Goal: Navigation & Orientation: Understand site structure

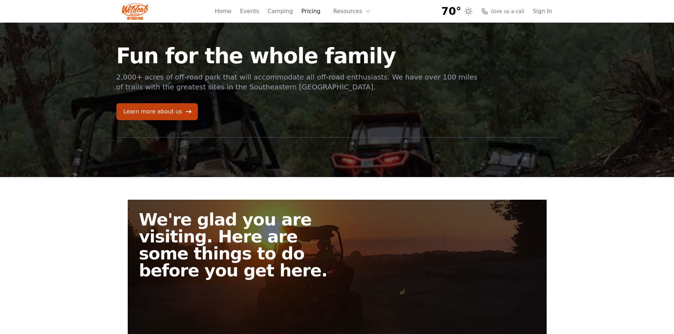
click at [313, 11] on link "Pricing" at bounding box center [310, 11] width 19 height 8
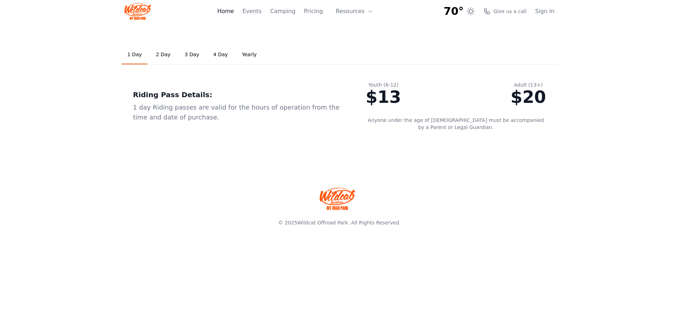
click at [231, 10] on link "Home" at bounding box center [225, 11] width 17 height 8
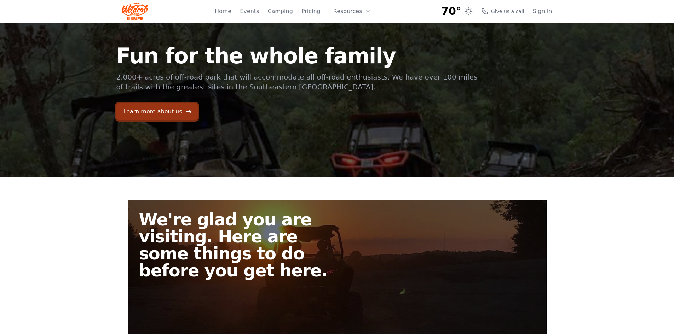
click at [159, 111] on link "Learn more about us" at bounding box center [156, 111] width 81 height 17
click at [257, 10] on link "Events" at bounding box center [249, 11] width 19 height 8
click at [356, 10] on button "Resources" at bounding box center [352, 11] width 46 height 14
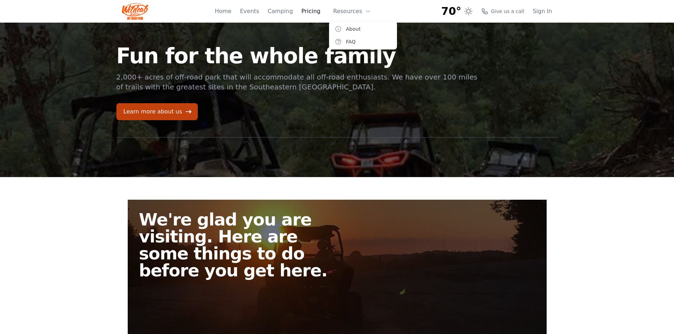
click at [311, 10] on link "Pricing" at bounding box center [310, 11] width 19 height 8
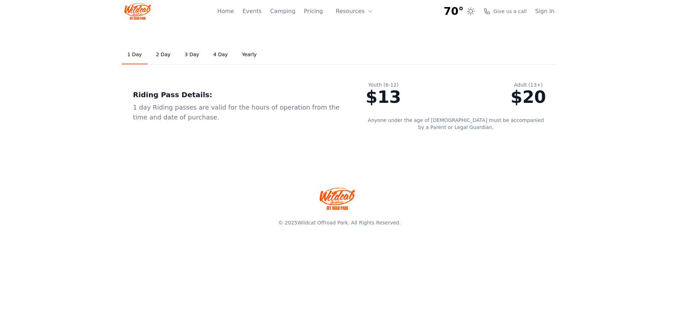
click at [161, 56] on link "2 Day" at bounding box center [163, 54] width 26 height 19
click at [137, 54] on link "1 Day" at bounding box center [135, 54] width 26 height 19
click at [151, 51] on link "2 Day" at bounding box center [163, 54] width 26 height 19
click at [134, 52] on link "1 Day" at bounding box center [135, 54] width 26 height 19
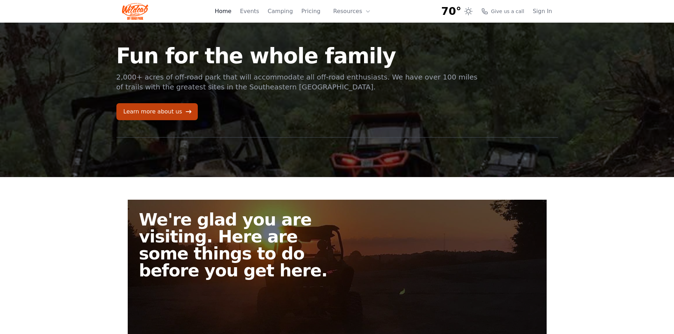
click at [231, 9] on link "Home" at bounding box center [223, 11] width 17 height 8
click at [373, 11] on button "Resources" at bounding box center [352, 11] width 46 height 14
click at [354, 30] on link "About" at bounding box center [363, 29] width 68 height 13
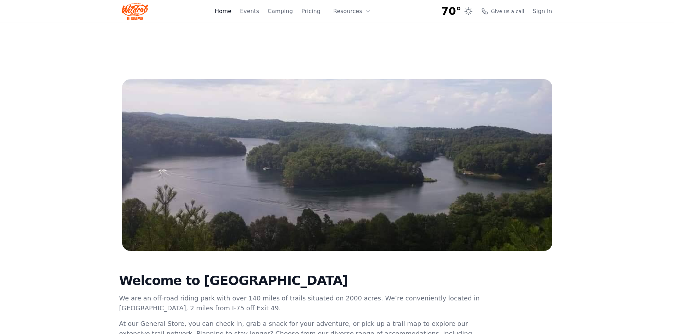
click at [231, 13] on link "Home" at bounding box center [223, 11] width 17 height 8
